Goal: Information Seeking & Learning: Learn about a topic

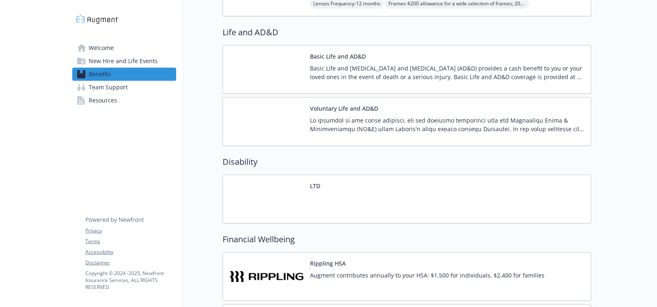
scroll to position [452, 0]
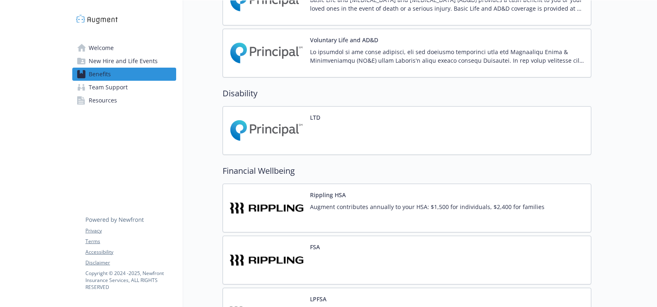
click at [319, 129] on div at bounding box center [315, 136] width 10 height 23
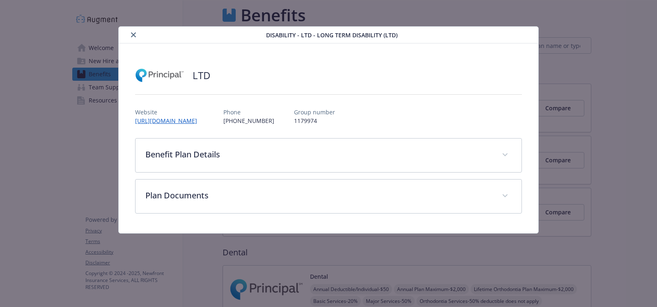
scroll to position [452, 0]
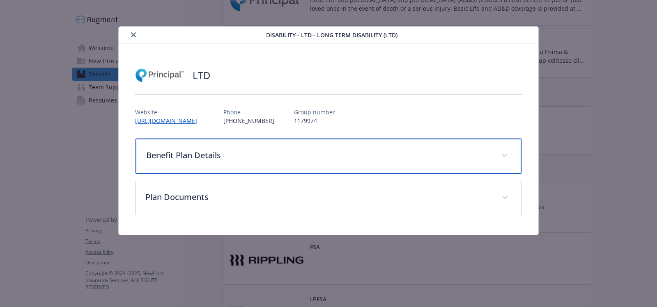
click at [197, 151] on p "Benefit Plan Details" at bounding box center [318, 155] width 345 height 12
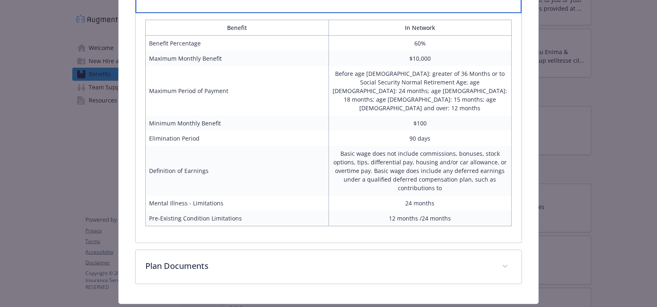
scroll to position [167, 0]
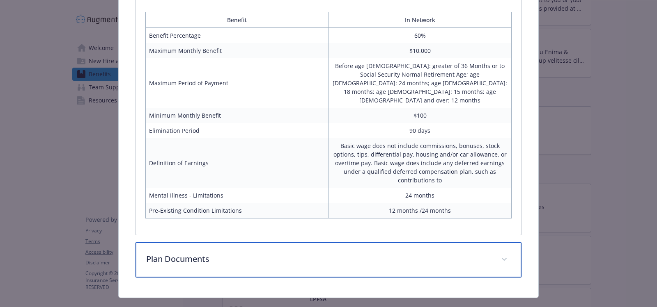
click at [185, 253] on p "Plan Documents" at bounding box center [318, 259] width 345 height 12
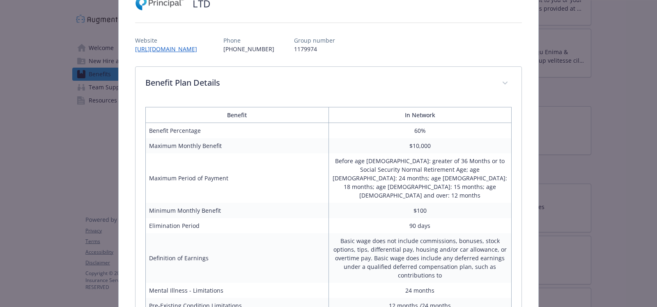
scroll to position [0, 0]
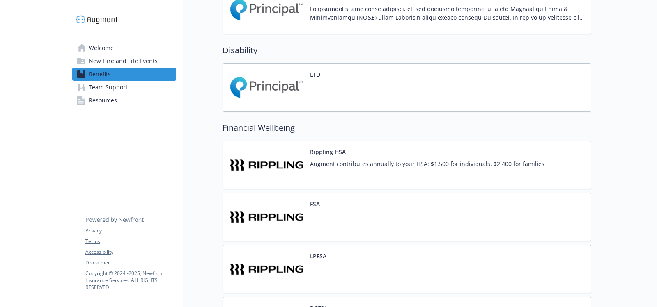
scroll to position [494, 0]
click at [305, 85] on div "LTD" at bounding box center [274, 88] width 91 height 35
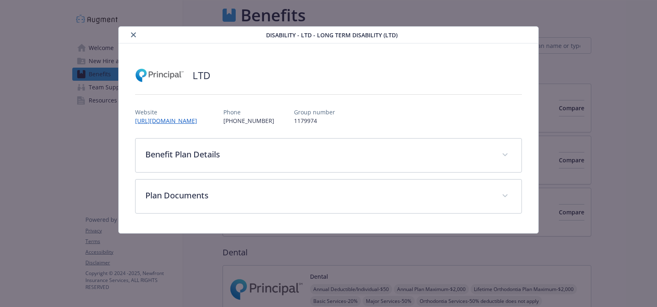
scroll to position [494, 0]
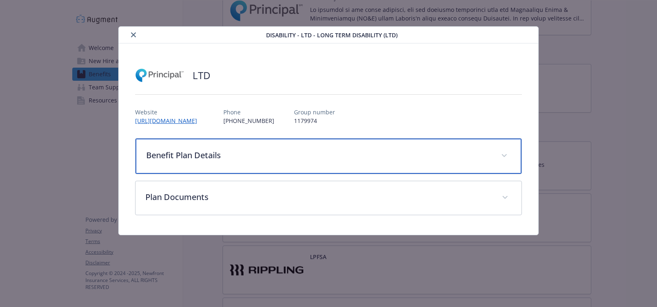
click at [207, 153] on p "Benefit Plan Details" at bounding box center [318, 155] width 345 height 12
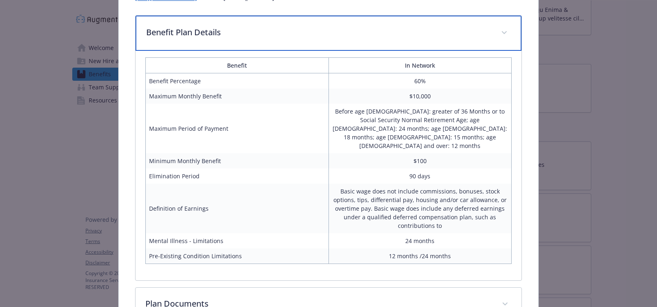
scroll to position [167, 0]
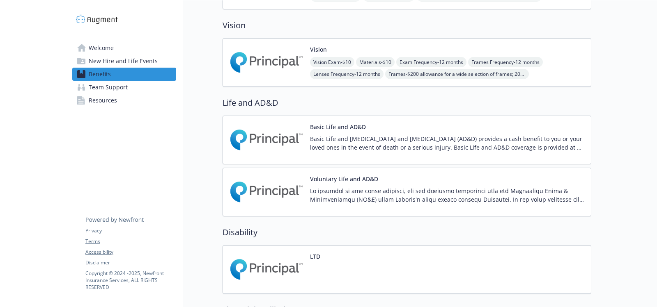
scroll to position [248, 0]
